Goal: Information Seeking & Learning: Learn about a topic

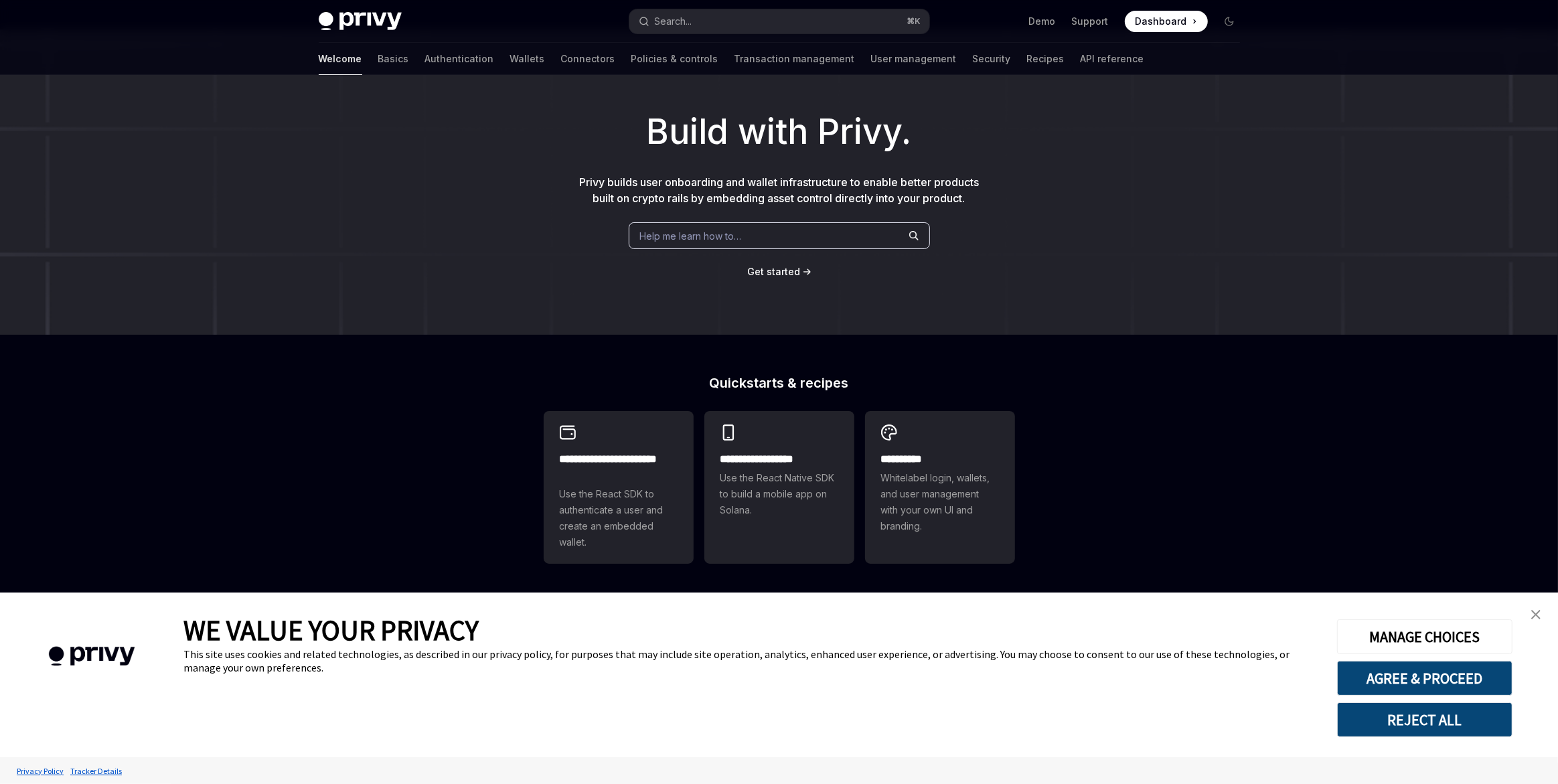
scroll to position [65, 0]
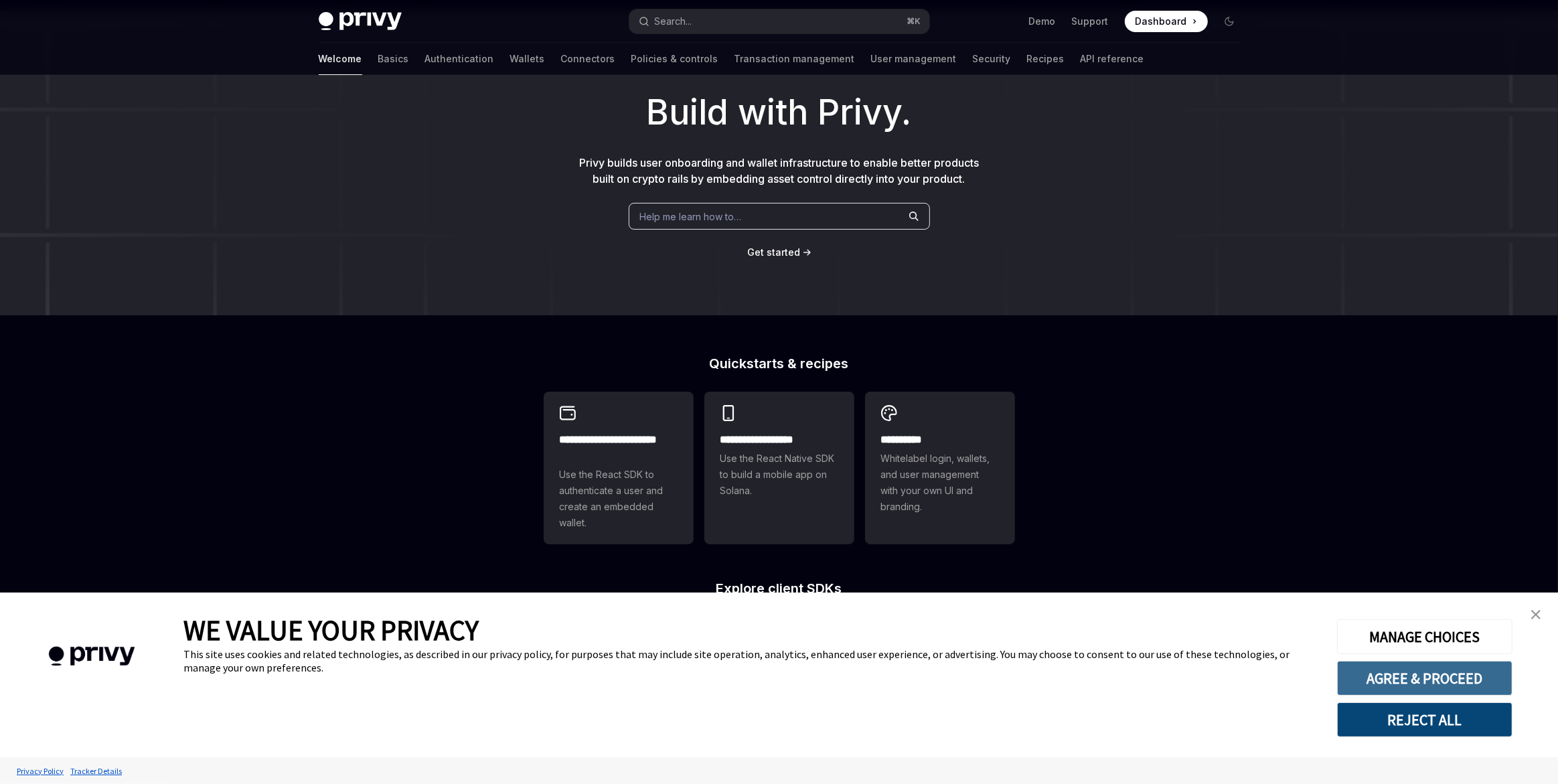
click at [1404, 681] on button "AGREE & PROCEED" at bounding box center [1425, 678] width 176 height 35
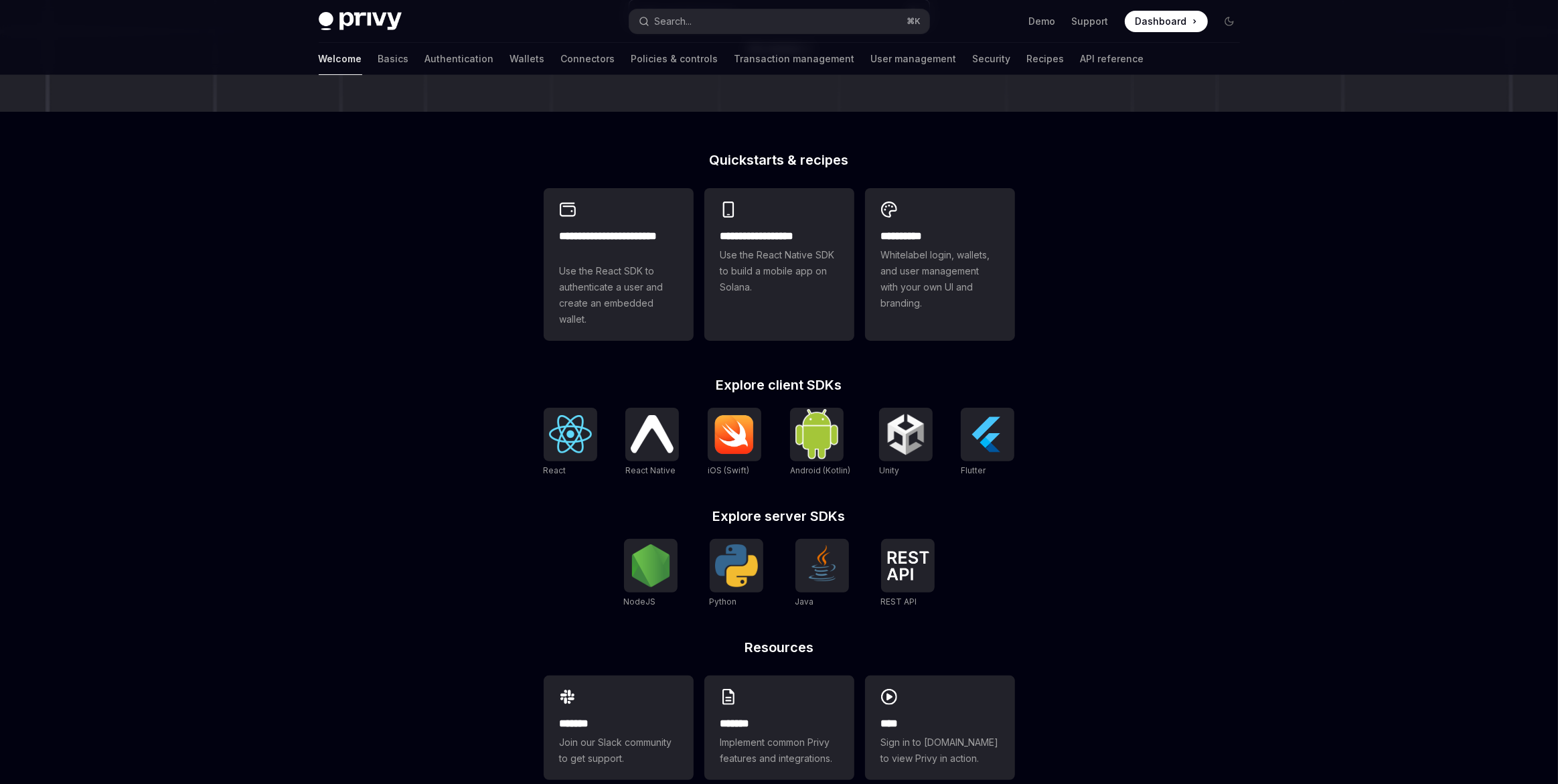
scroll to position [261, 0]
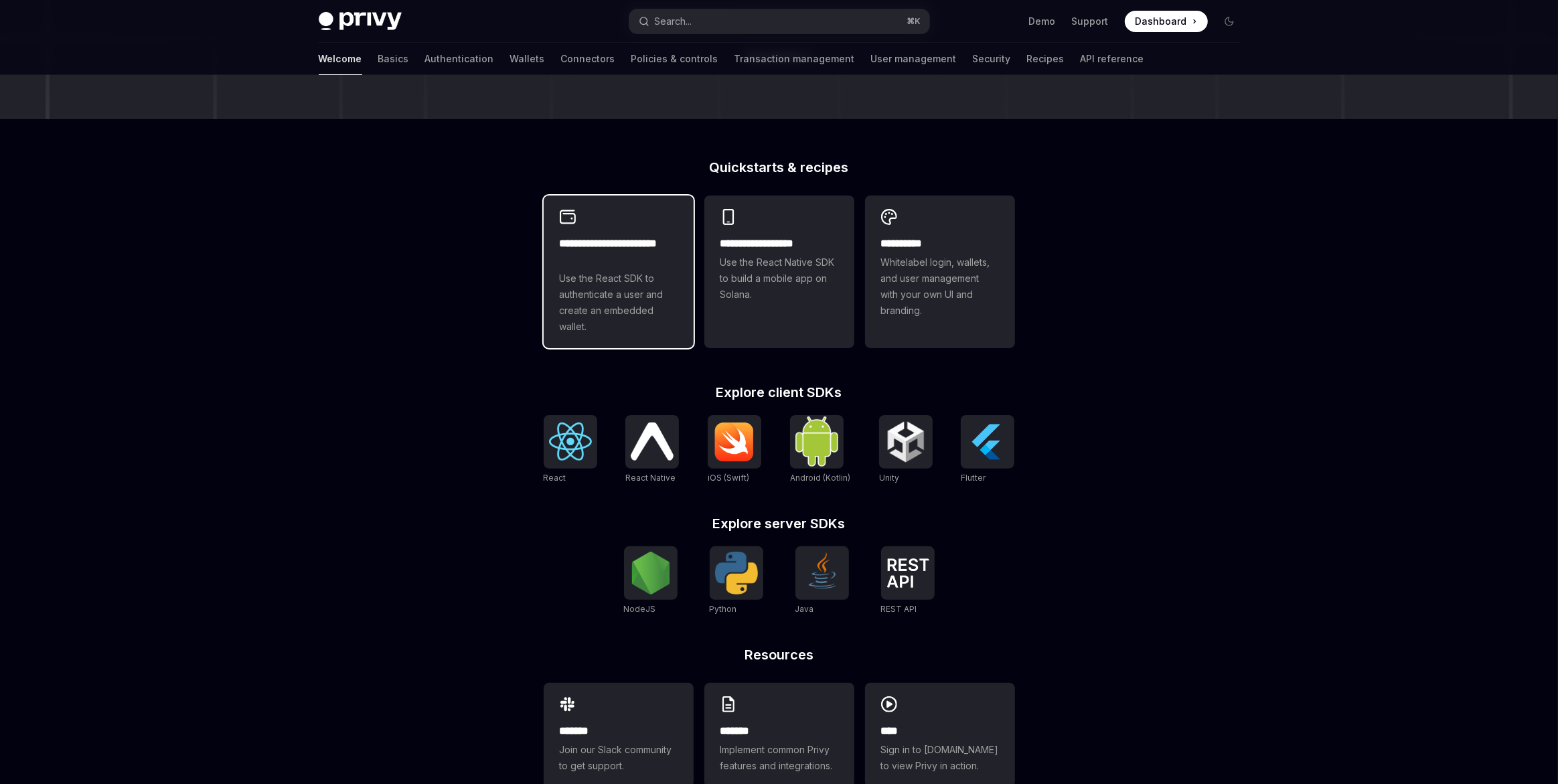
click at [646, 320] on span "Use the React SDK to authenticate a user and create an embedded wallet." at bounding box center [618, 302] width 118 height 64
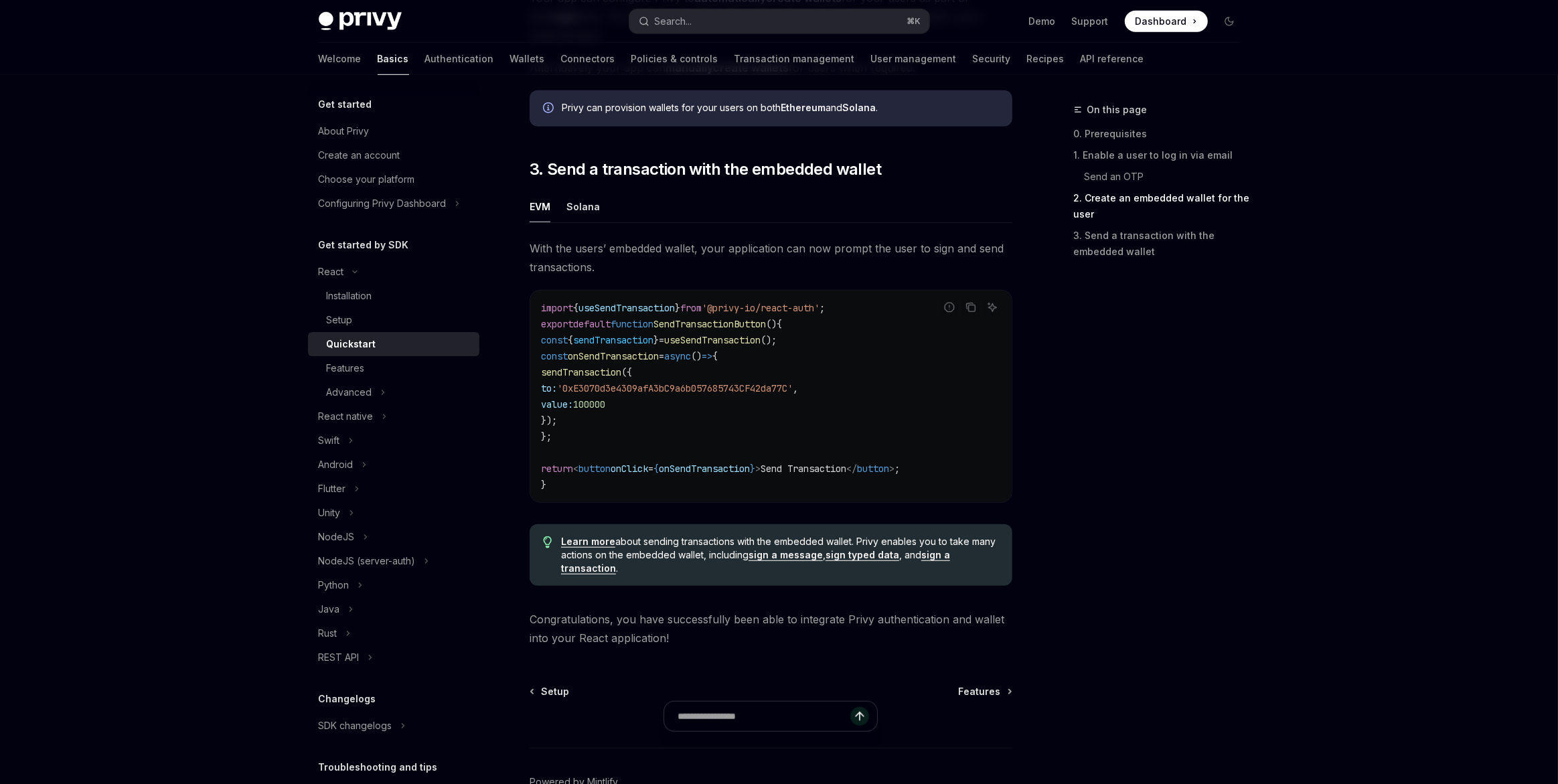
scroll to position [1174, 0]
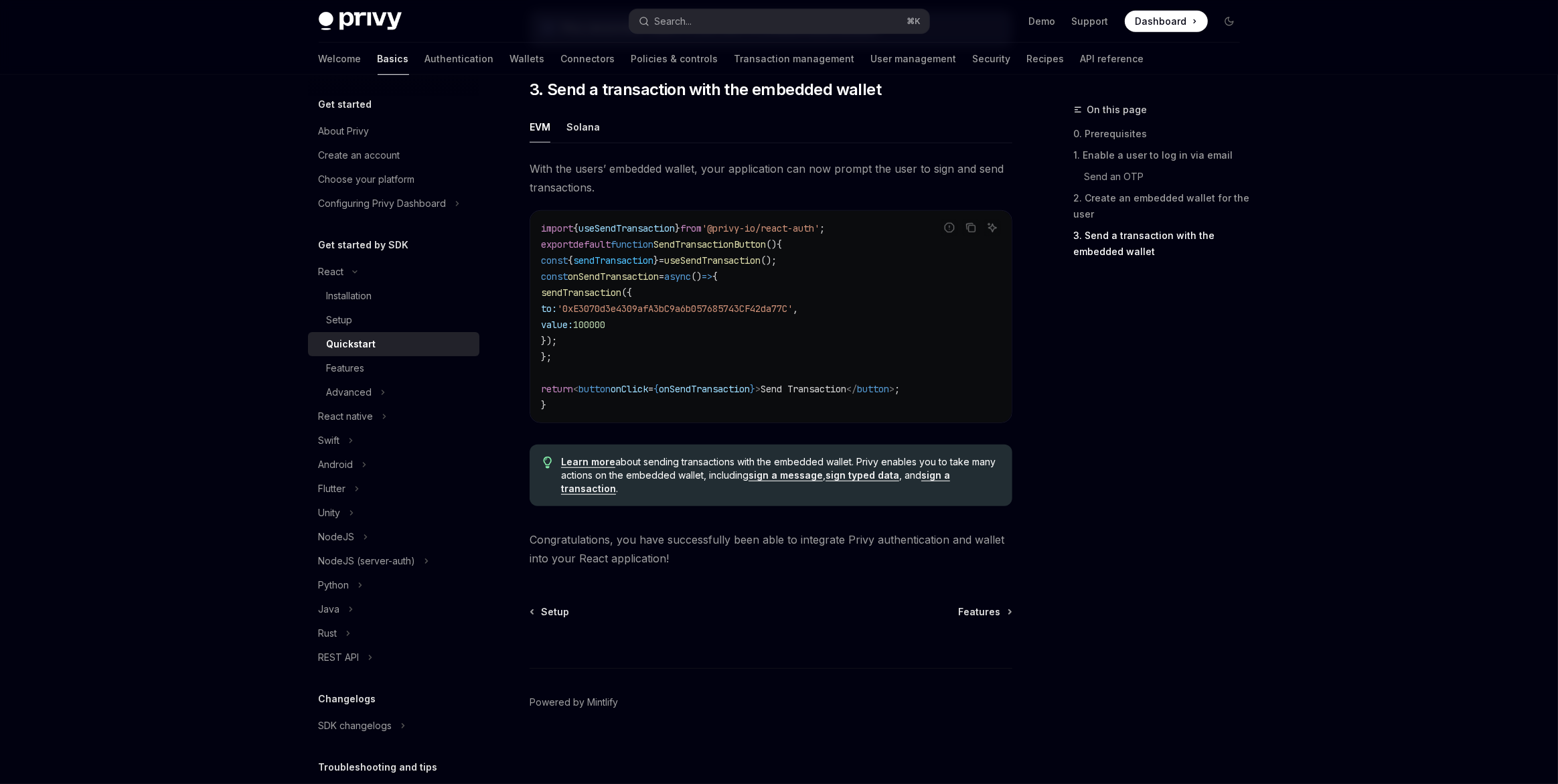
type textarea "*"
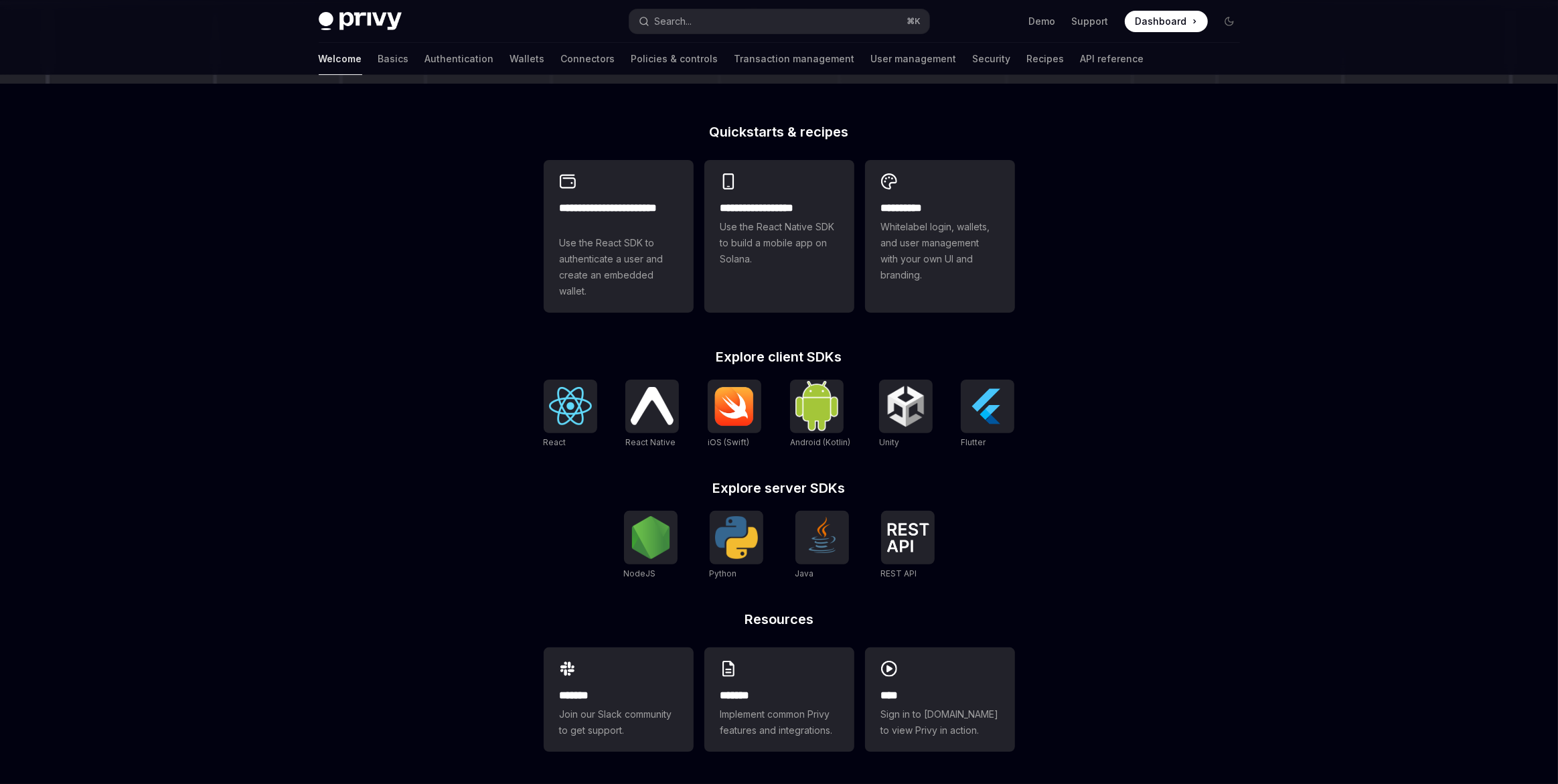
scroll to position [312, 0]
click at [1116, 446] on div "**********" at bounding box center [779, 281] width 1558 height 1006
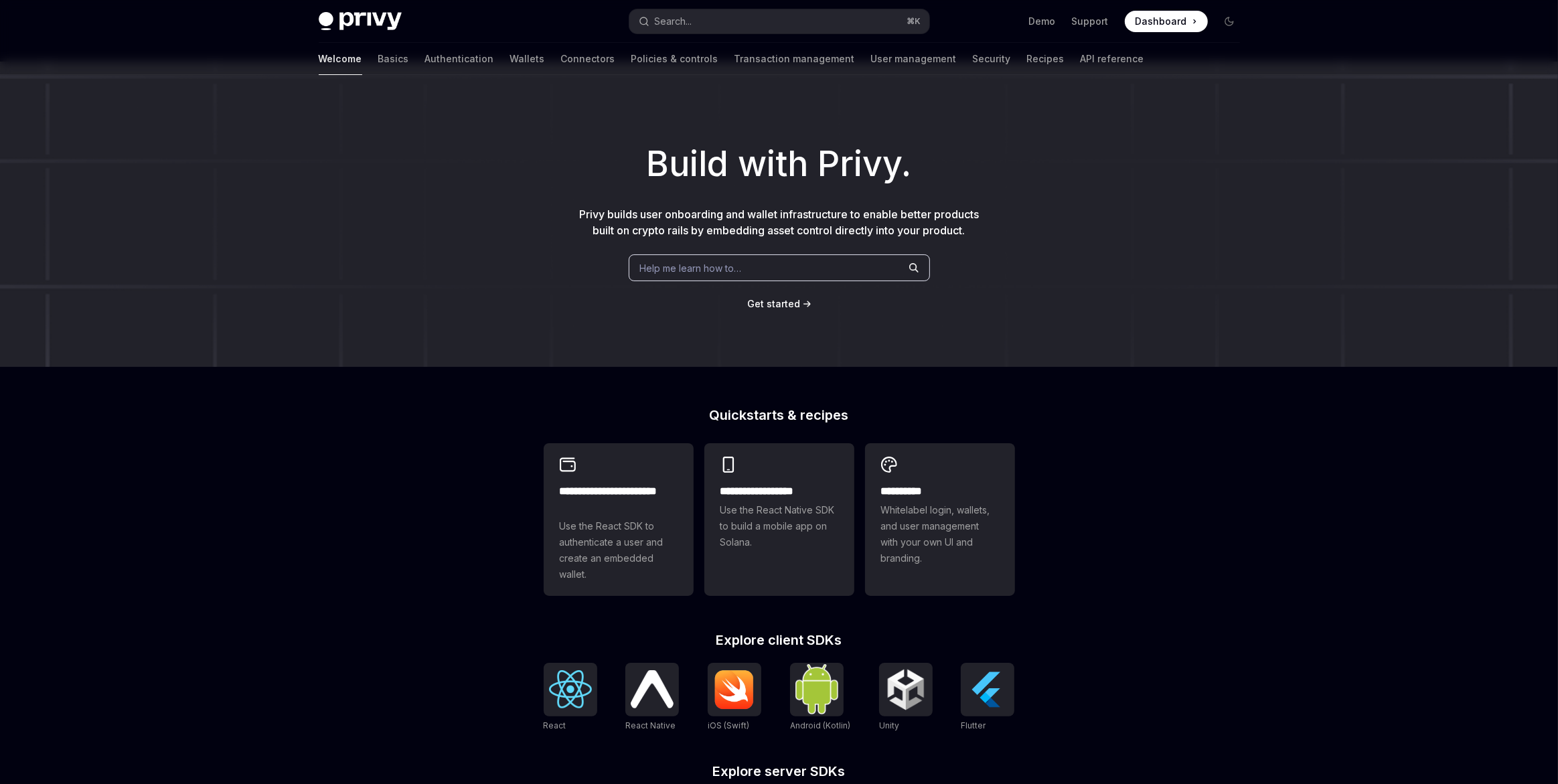
scroll to position [0, 0]
